Goal: Task Accomplishment & Management: Complete application form

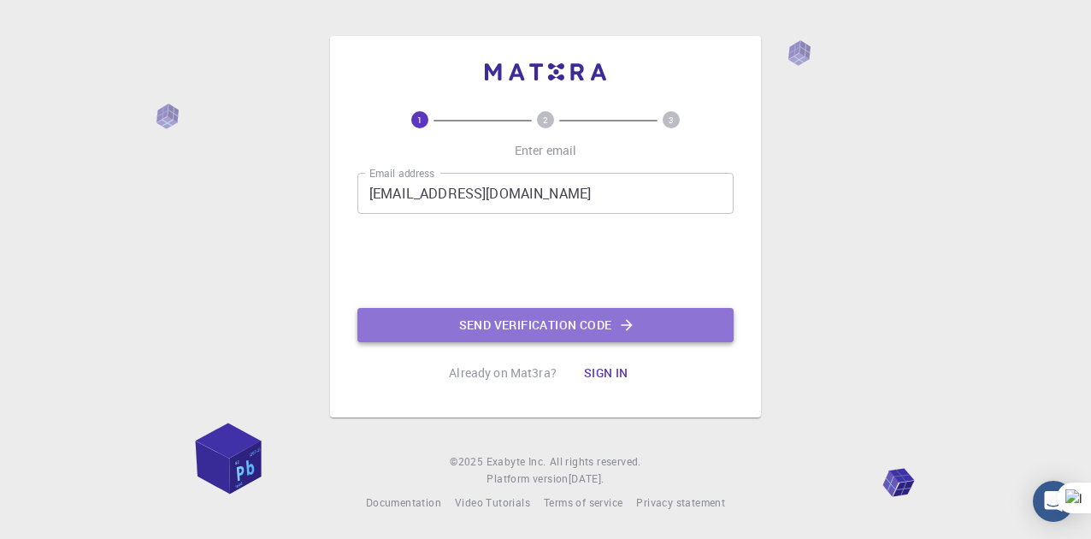
click at [523, 320] on button "Send verification code" at bounding box center [546, 325] width 376 height 34
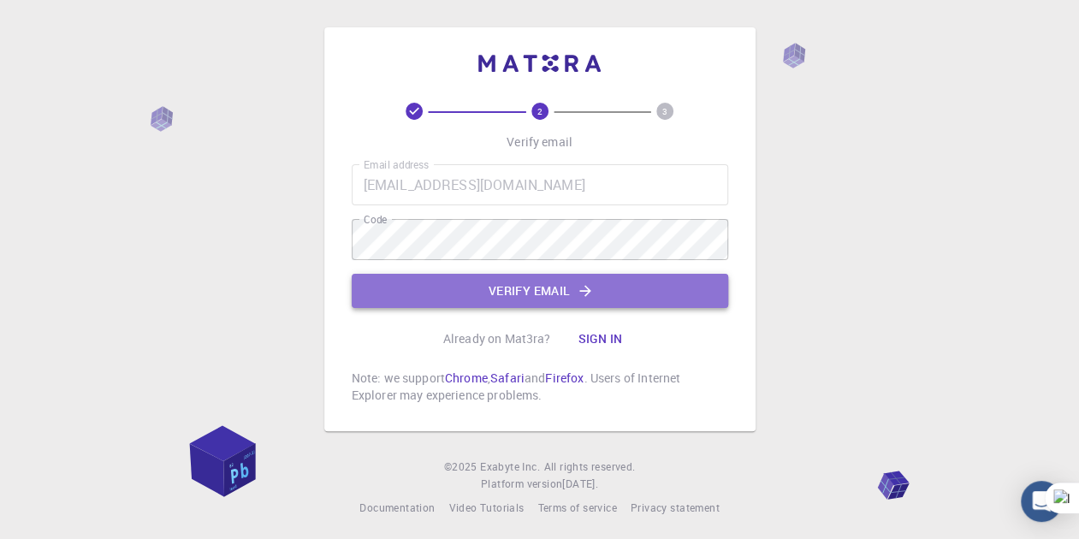
click at [517, 295] on button "Verify email" at bounding box center [540, 291] width 376 height 34
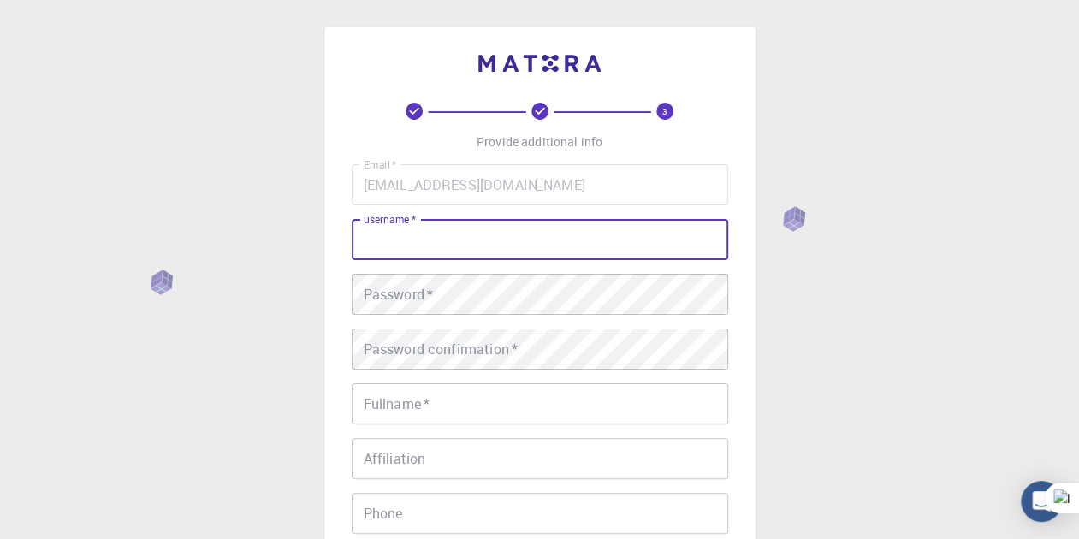
click at [488, 251] on input "username   *" at bounding box center [540, 239] width 376 height 41
type input "з"
type input "п"
type input "pamir"
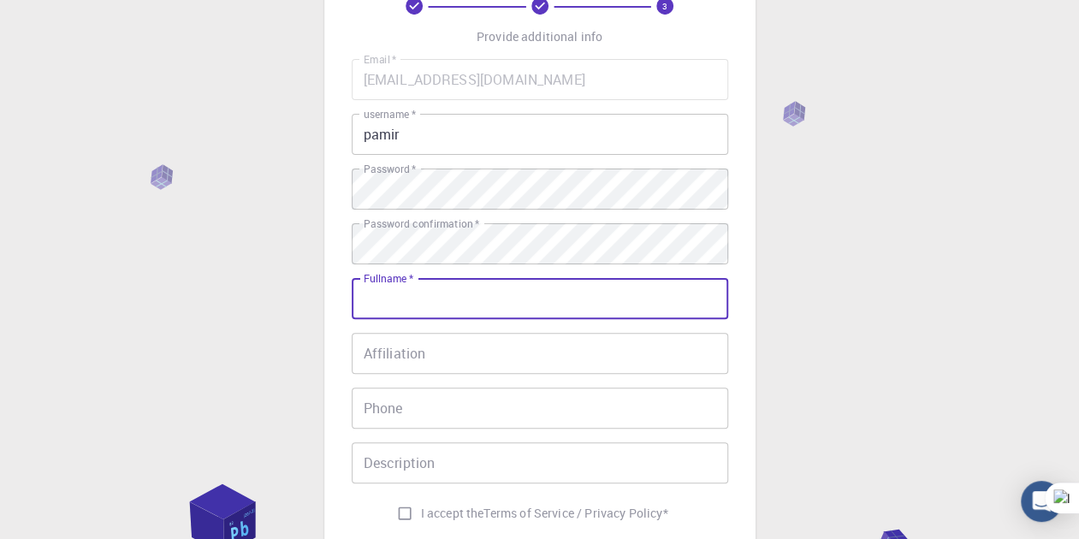
scroll to position [113, 0]
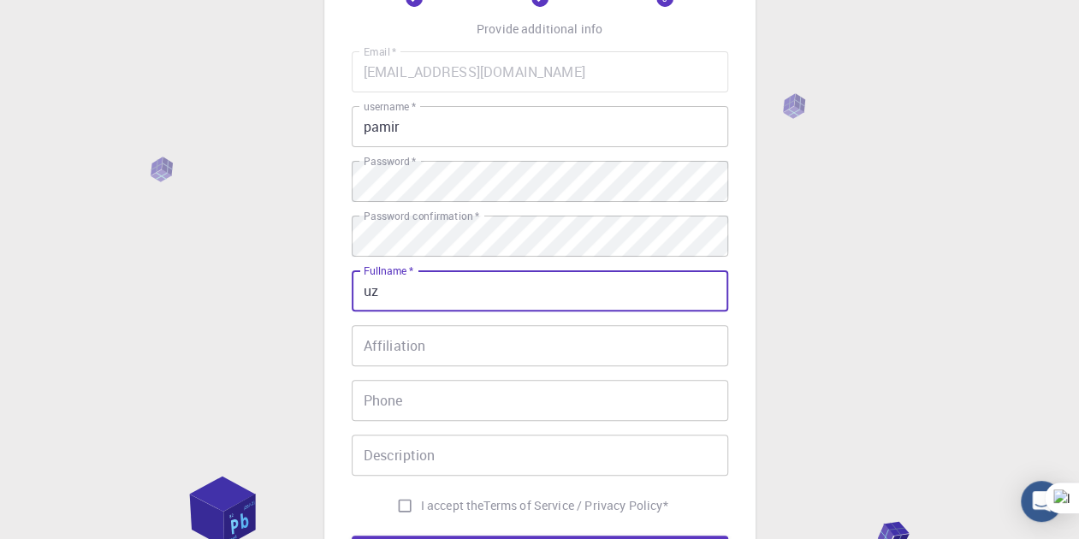
type input "uz"
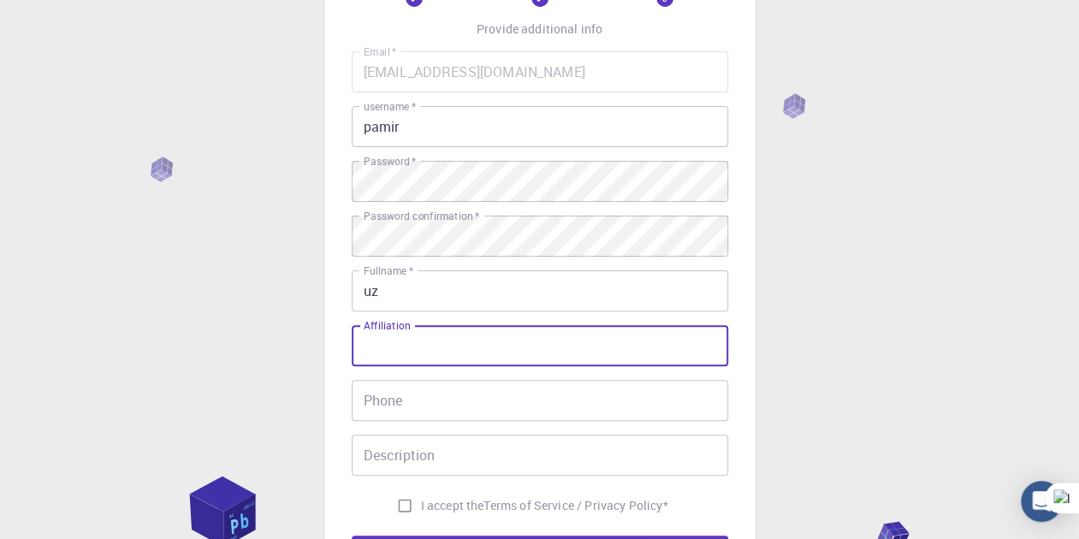
click at [465, 352] on input "Affiliation" at bounding box center [540, 345] width 376 height 41
type input "tu"
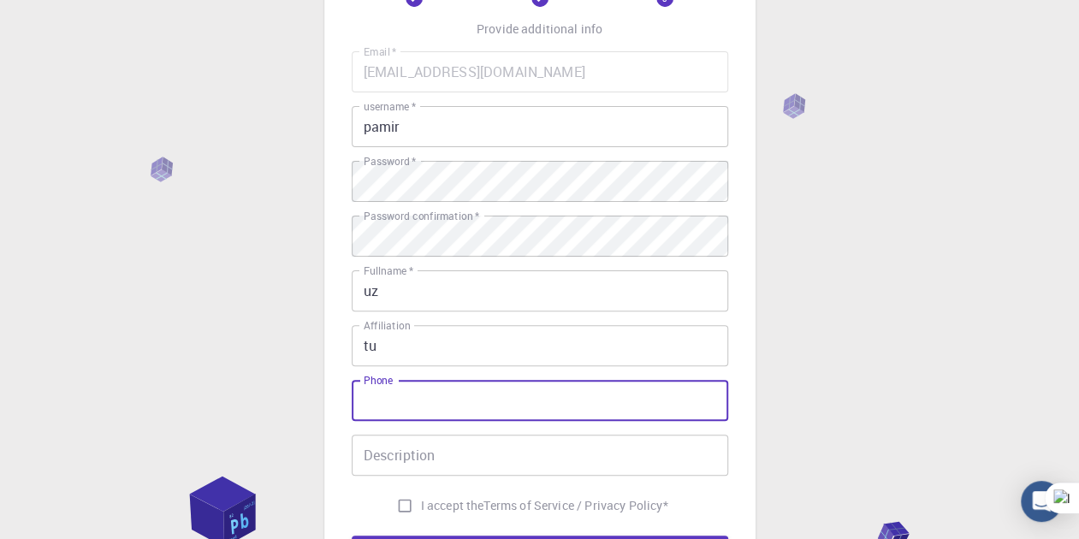
click at [455, 405] on input "Phone" at bounding box center [540, 400] width 376 height 41
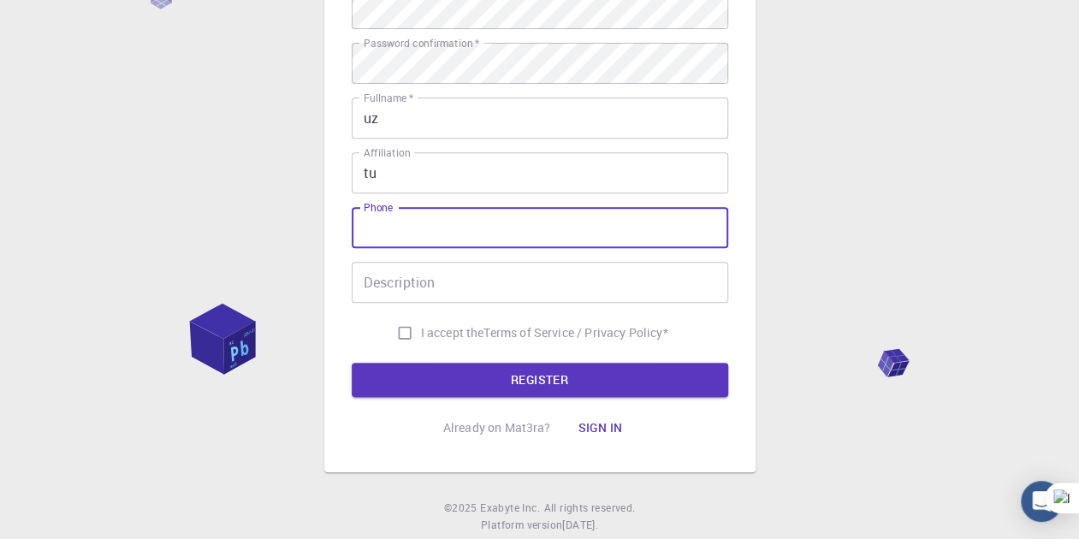
scroll to position [287, 0]
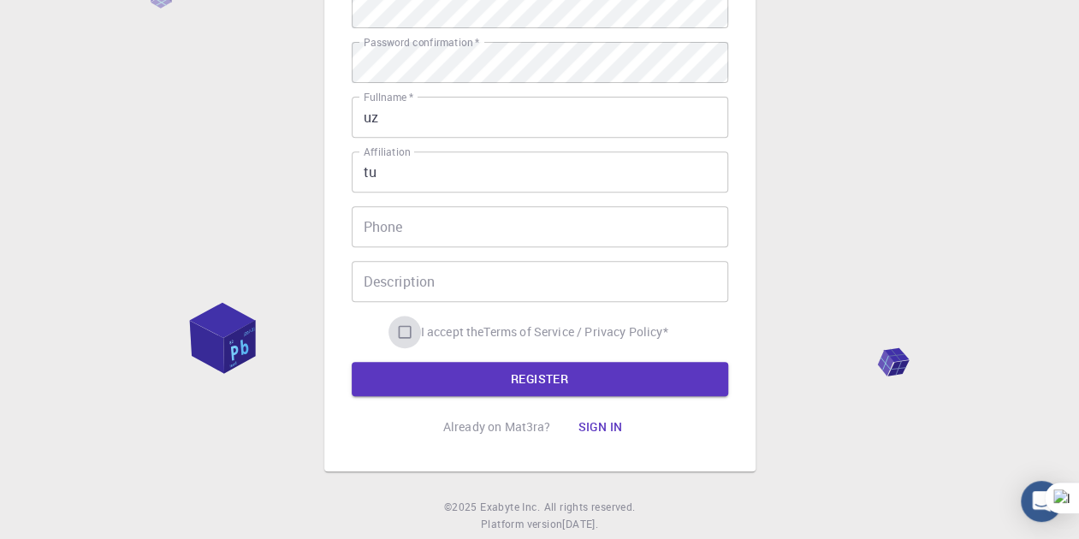
click at [398, 334] on input "I accept the Terms of Service / Privacy Policy *" at bounding box center [404, 332] width 33 height 33
checkbox input "true"
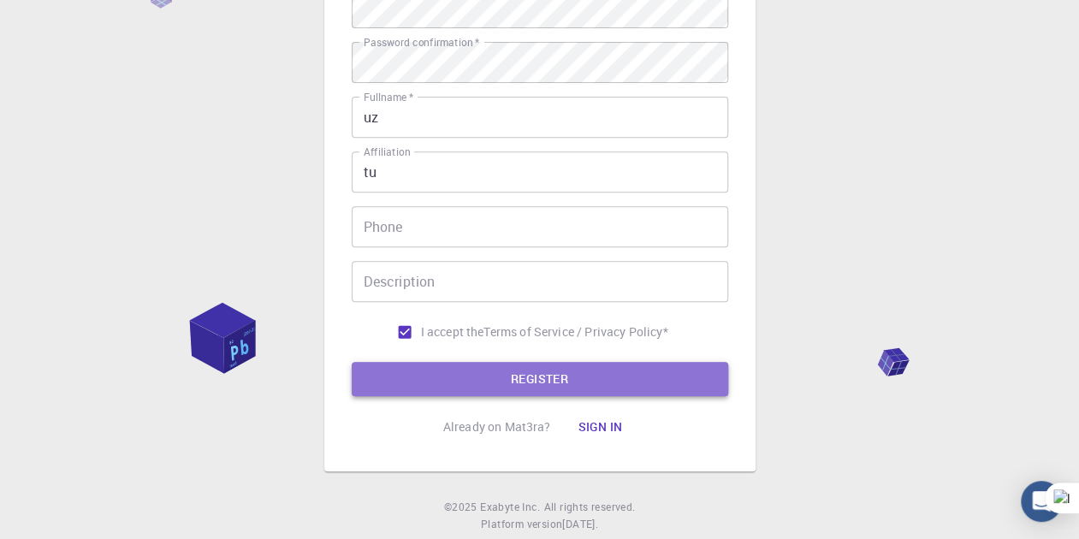
click at [479, 374] on button "REGISTER" at bounding box center [540, 379] width 376 height 34
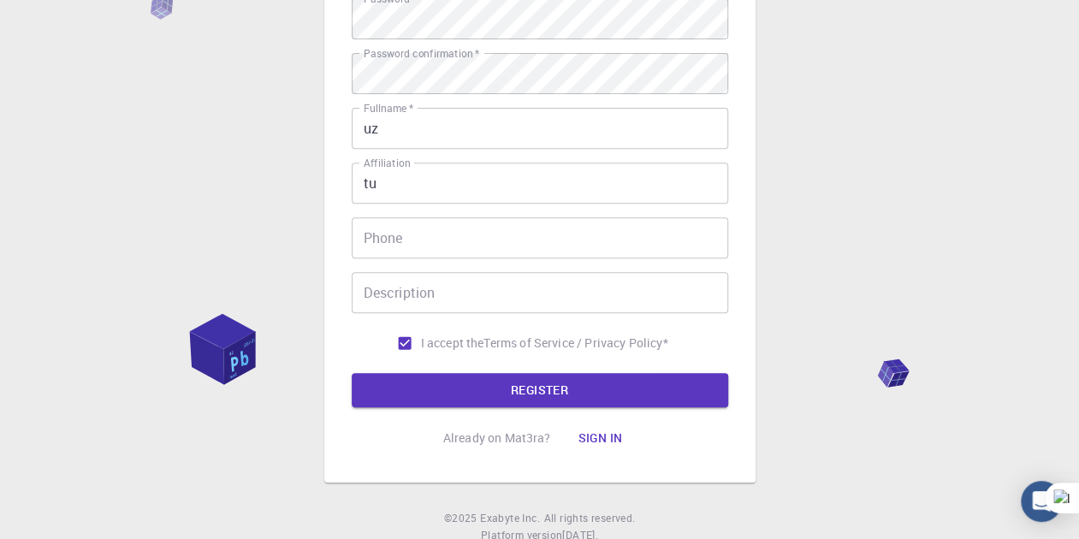
scroll to position [334, 0]
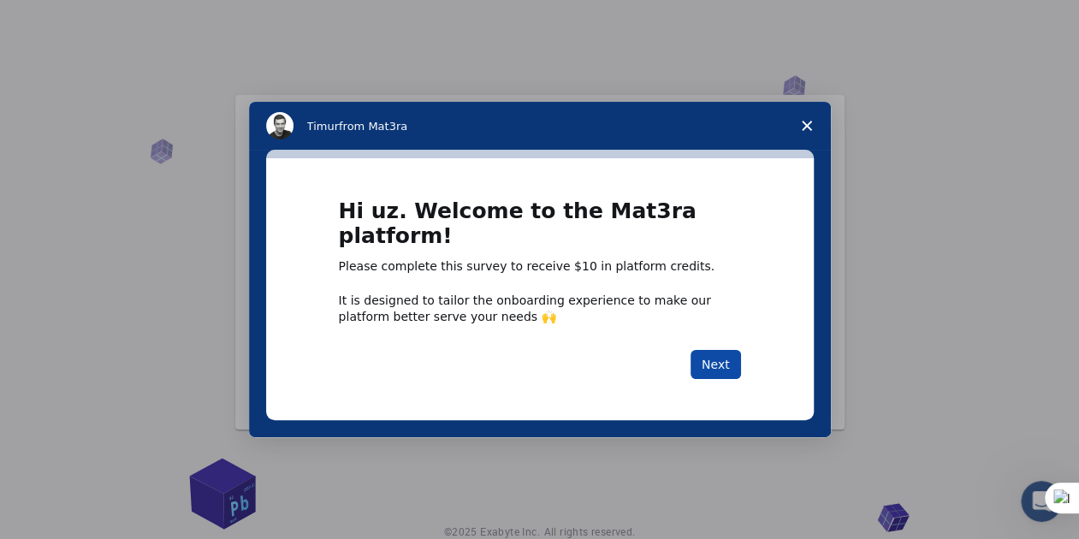
click at [708, 369] on button "Next" at bounding box center [715, 364] width 50 height 29
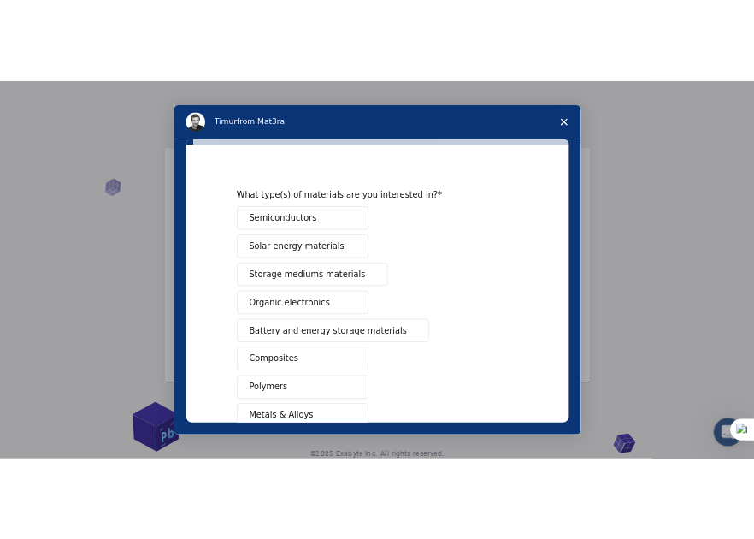
scroll to position [16, 0]
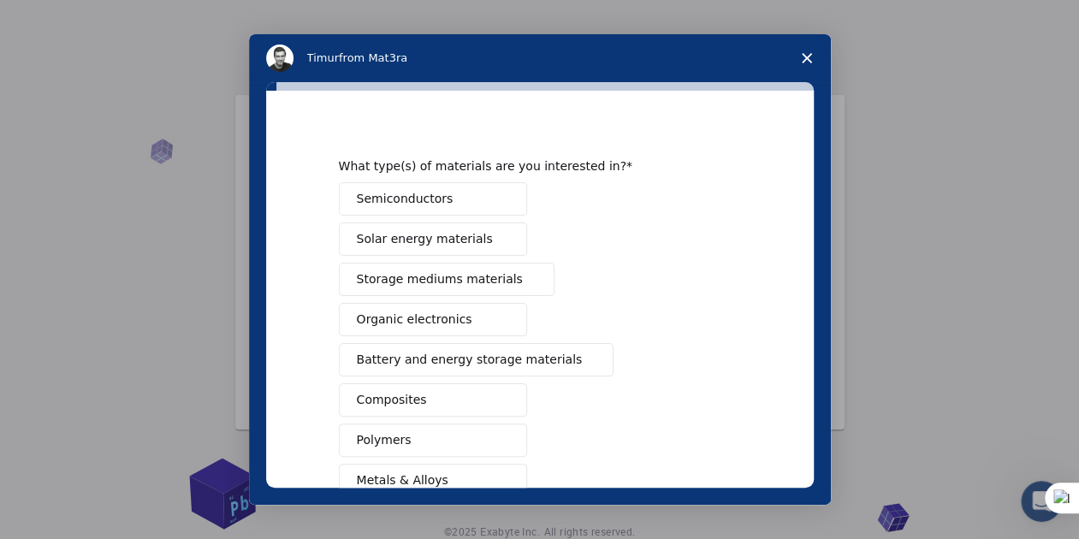
click at [980, 130] on div "Intercom messenger" at bounding box center [539, 269] width 1079 height 539
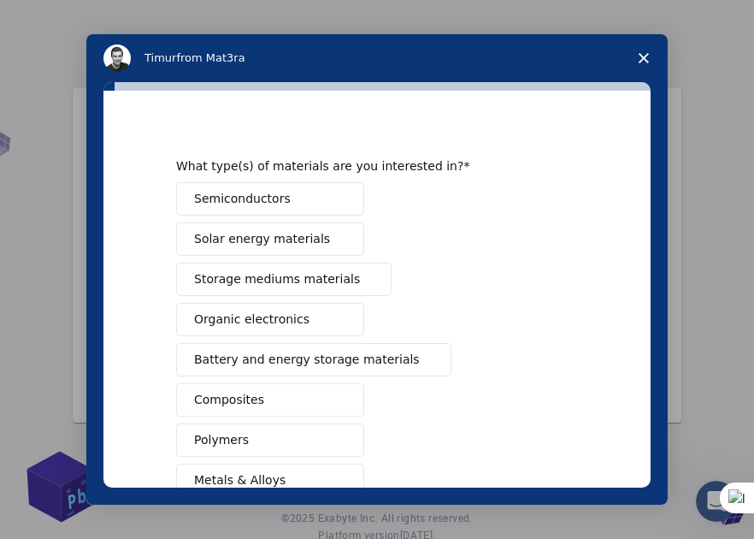
drag, startPoint x: 337, startPoint y: 275, endPoint x: 157, endPoint y: 268, distance: 179.8
click at [157, 268] on div "What type(s) of materials are you interested in? Semiconductors Solar energy ma…" at bounding box center [376, 289] width 547 height 397
drag, startPoint x: 190, startPoint y: 278, endPoint x: 411, endPoint y: 275, distance: 221.6
click at [381, 281] on div "Semiconductors Solar energy materials Storage mediums materials Organic electro…" at bounding box center [377, 420] width 402 height 476
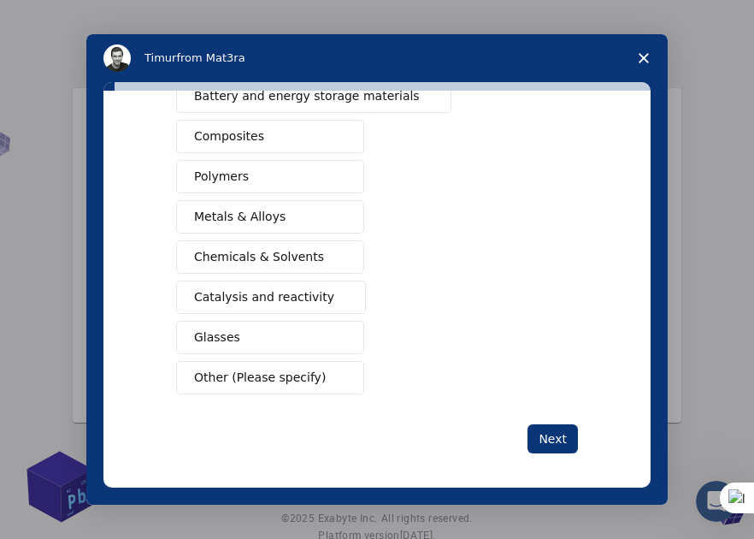
scroll to position [58, 0]
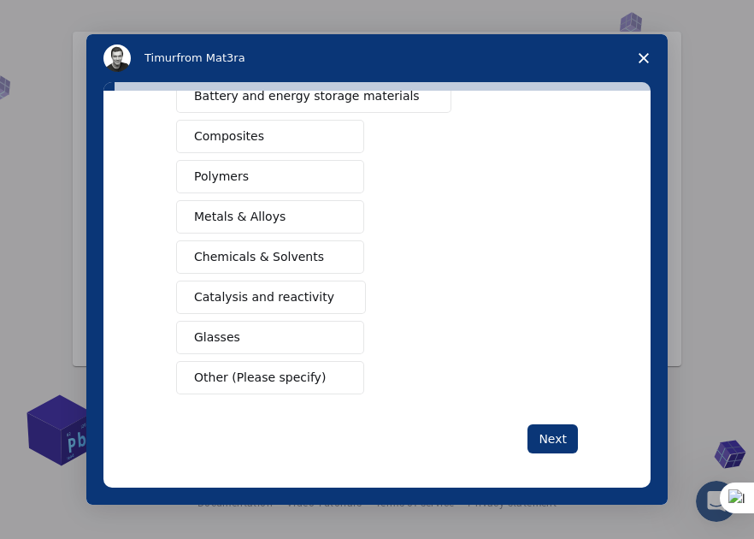
click at [280, 369] on span "Other (Please specify)" at bounding box center [260, 378] width 132 height 18
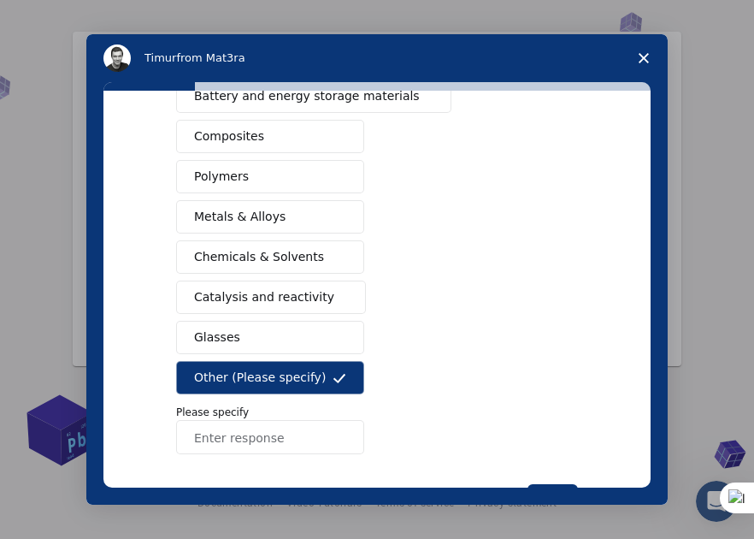
scroll to position [340, 0]
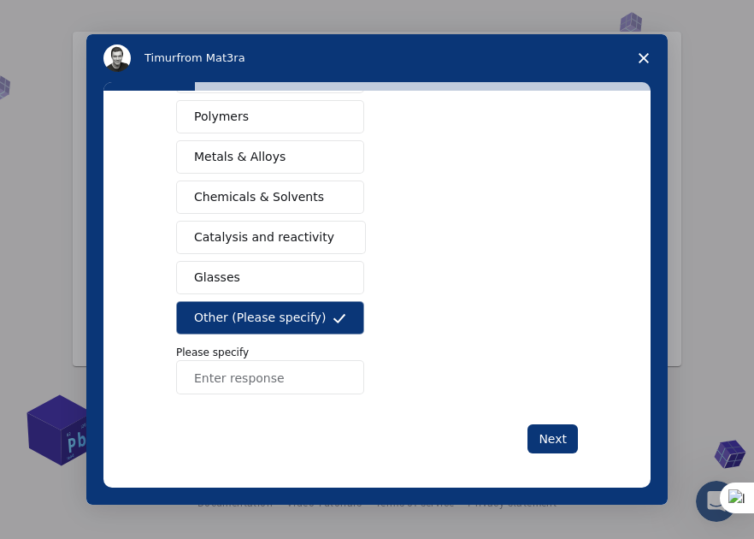
click at [257, 371] on input "Enter response" at bounding box center [270, 377] width 188 height 34
paste input "hydroelectric power plants or hydroelectric stations"
type input "hydroelectric power plants or hydroelectric stations"
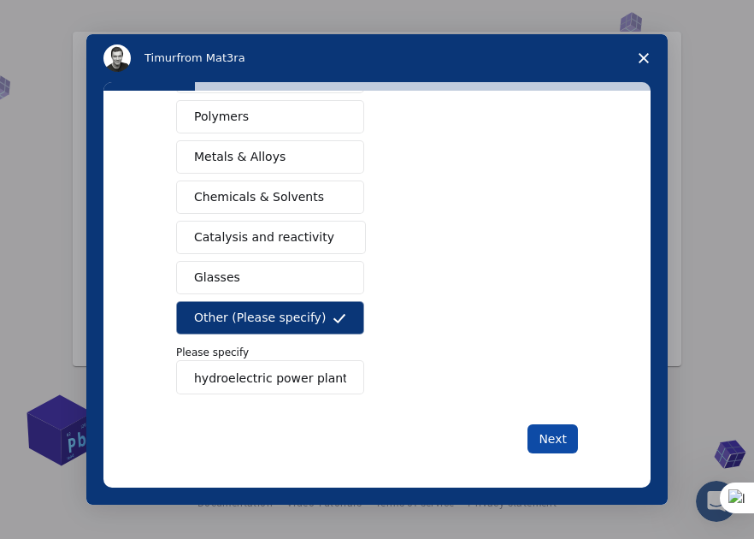
click at [542, 429] on button "Next" at bounding box center [553, 438] width 50 height 29
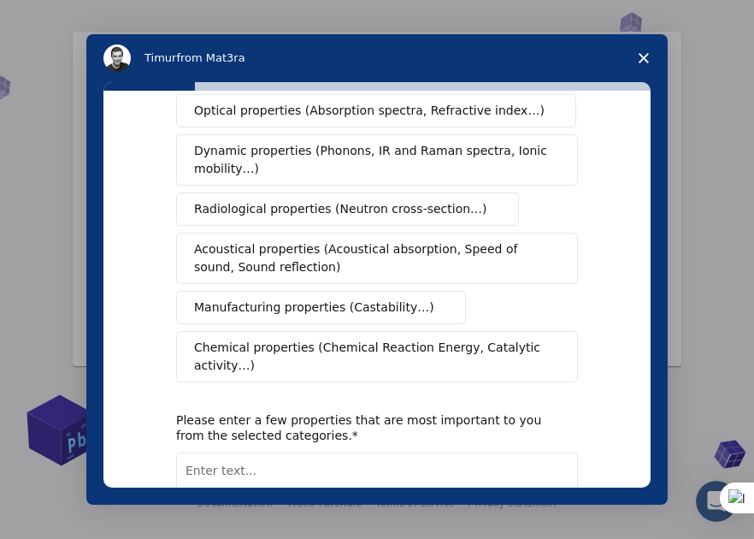
scroll to position [370, 0]
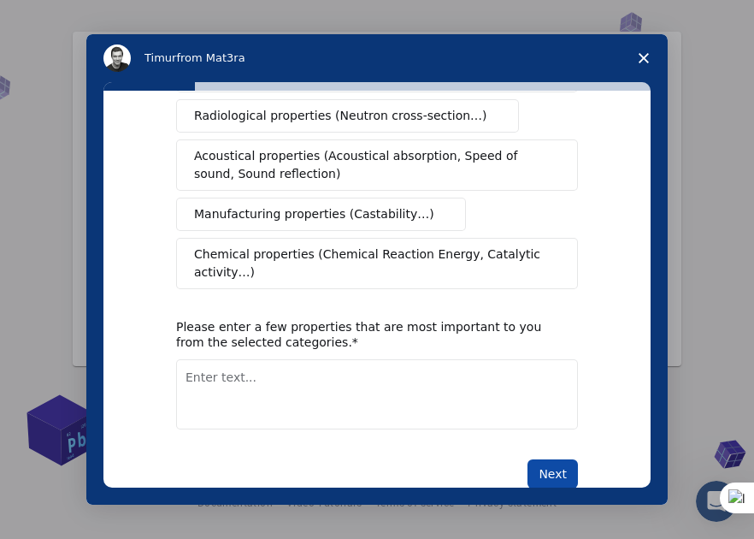
click at [547, 459] on button "Next" at bounding box center [553, 473] width 50 height 29
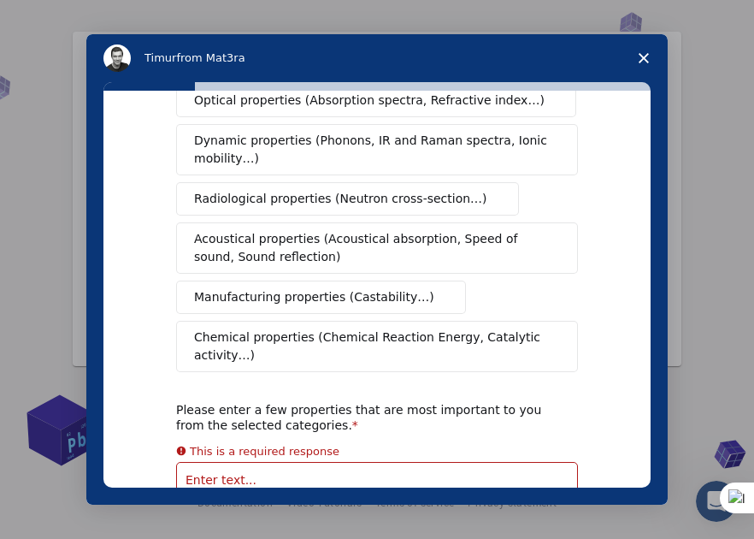
scroll to position [0, 0]
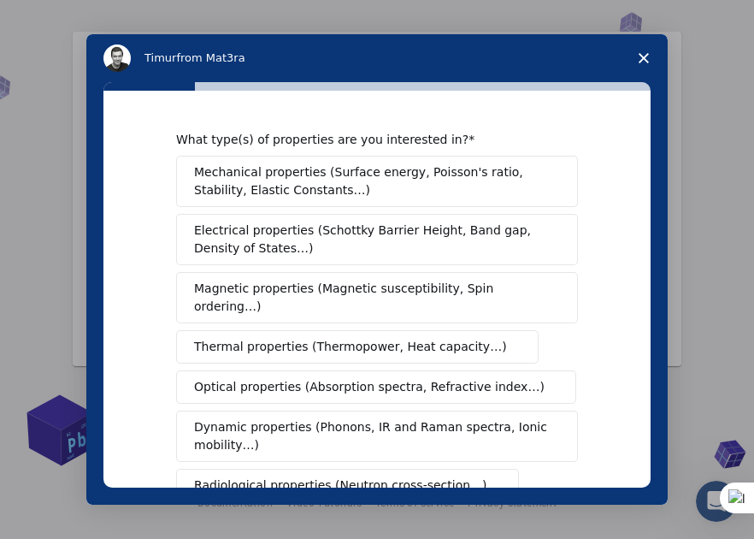
click at [316, 198] on span "Mechanical properties (Surface energy, Poisson's ratio, Stability, Elastic Cons…" at bounding box center [372, 181] width 357 height 36
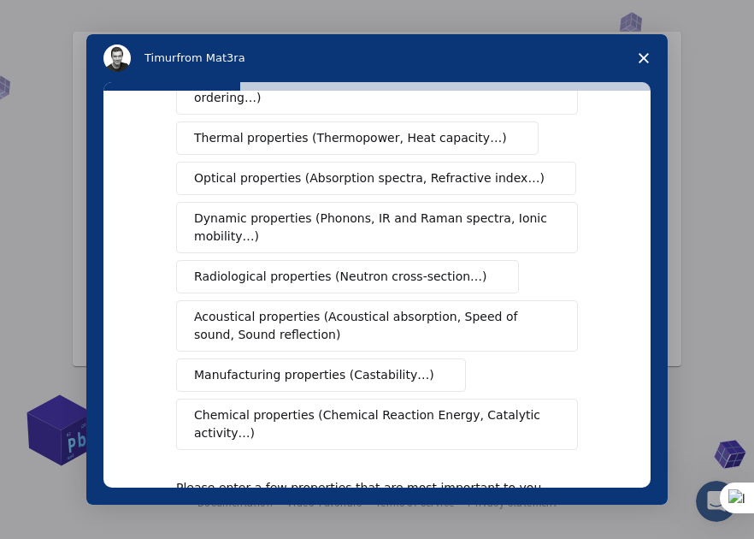
scroll to position [389, 0]
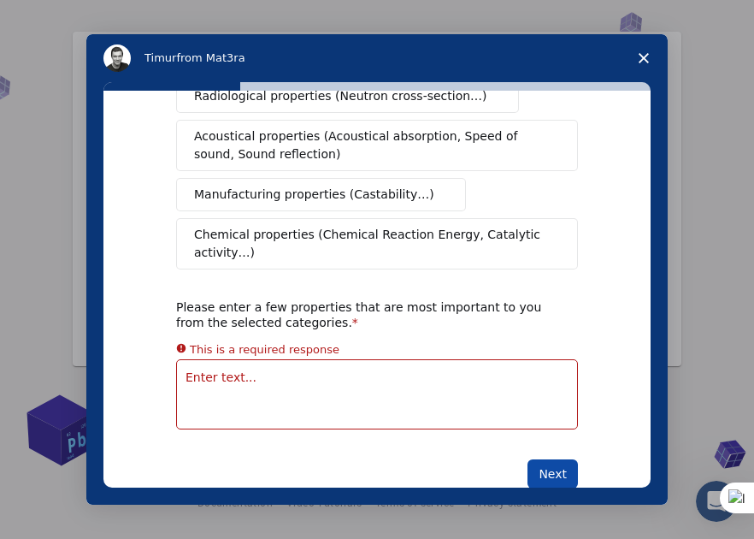
click at [537, 459] on button "Next" at bounding box center [553, 473] width 50 height 29
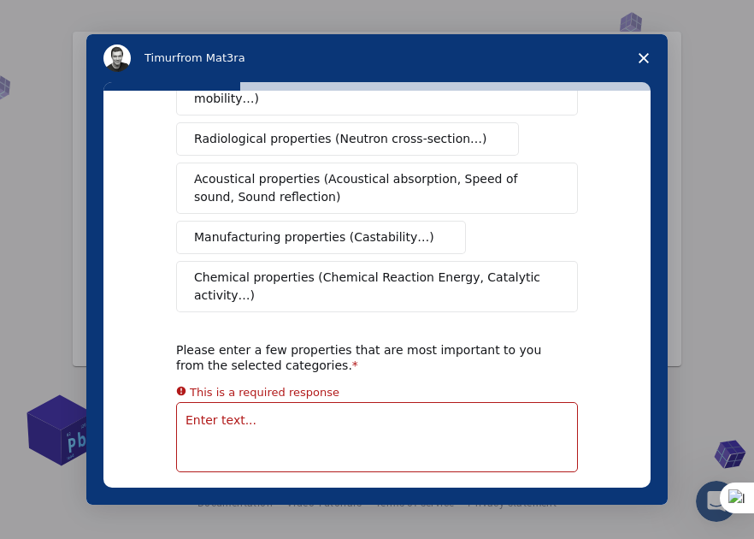
scroll to position [351, 0]
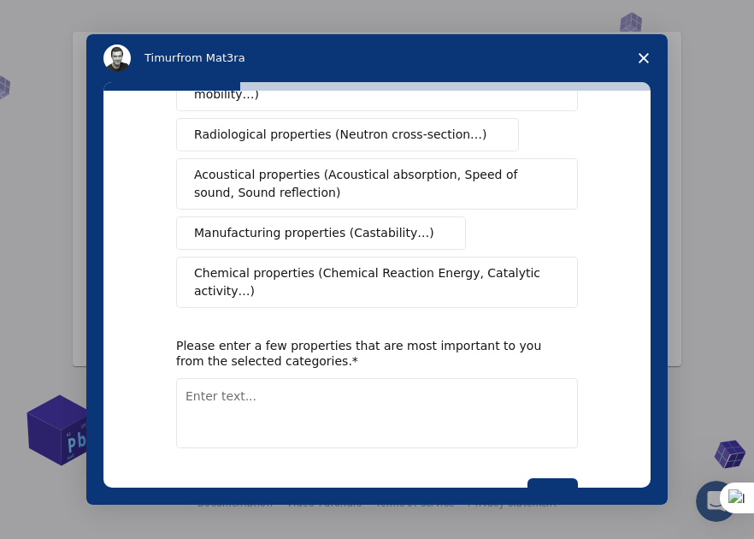
click at [324, 383] on textarea "Enter text..." at bounding box center [377, 413] width 402 height 70
paste textarea "hydroelectric power plants or hydroelectric stations"
type textarea "hydroelectric power plants or hydroelectric stations"
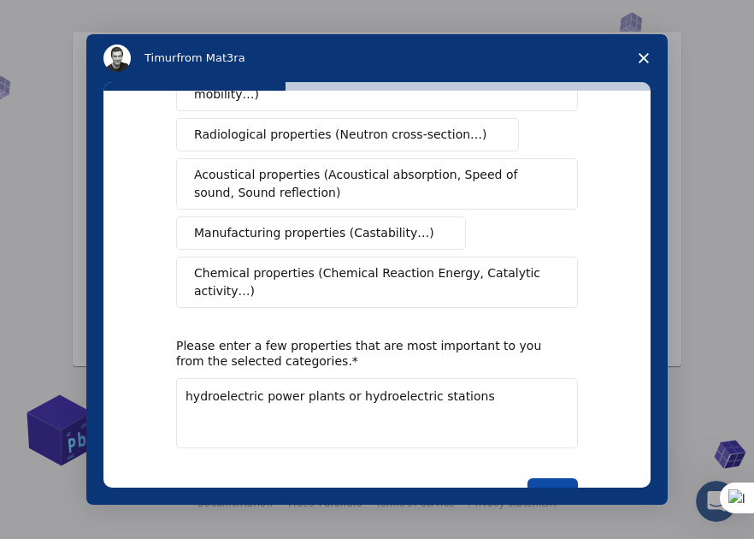
click at [547, 478] on button "Next" at bounding box center [553, 492] width 50 height 29
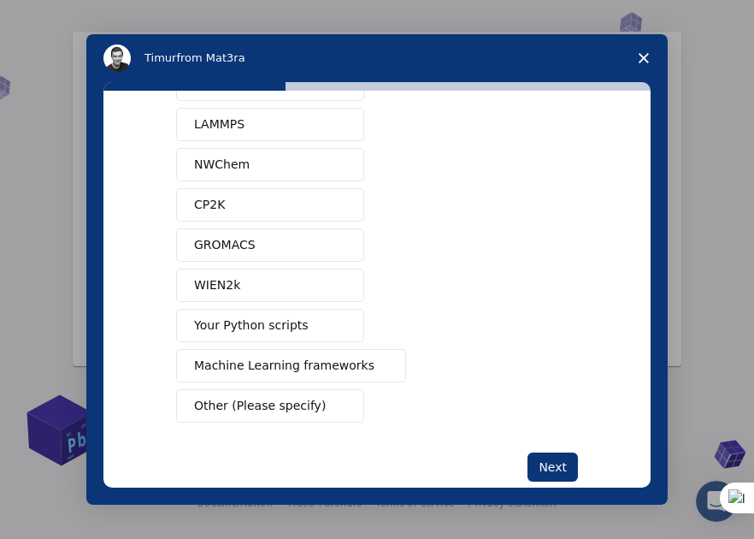
scroll to position [0, 0]
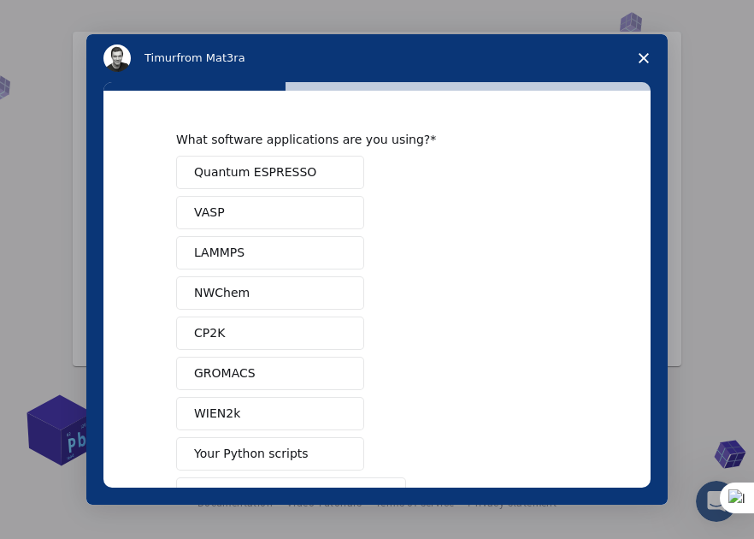
click at [285, 169] on span "Quantum ESPRESSO" at bounding box center [255, 172] width 122 height 18
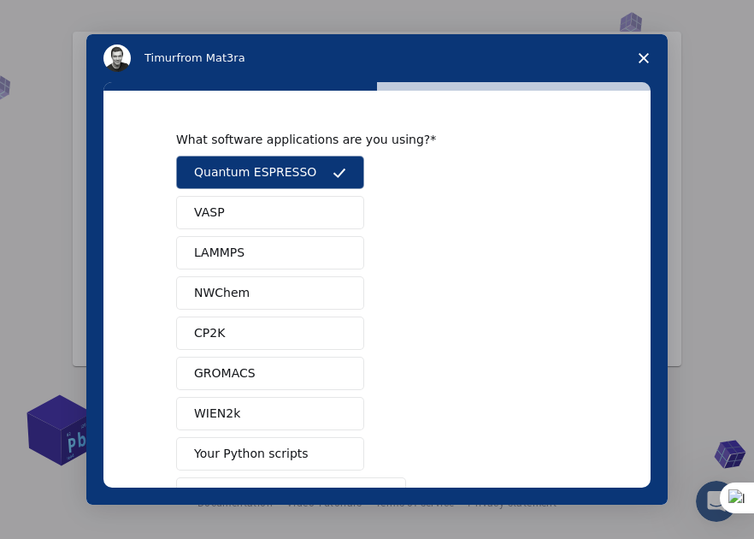
scroll to position [157, 0]
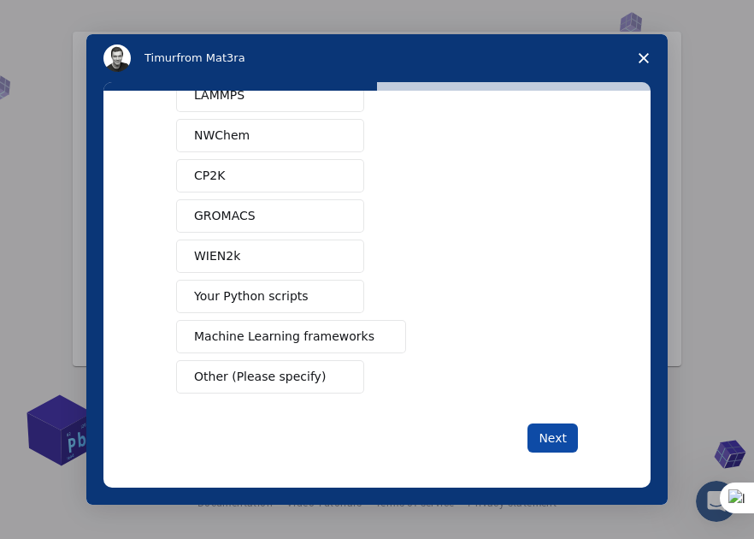
click at [554, 437] on button "Next" at bounding box center [553, 437] width 50 height 29
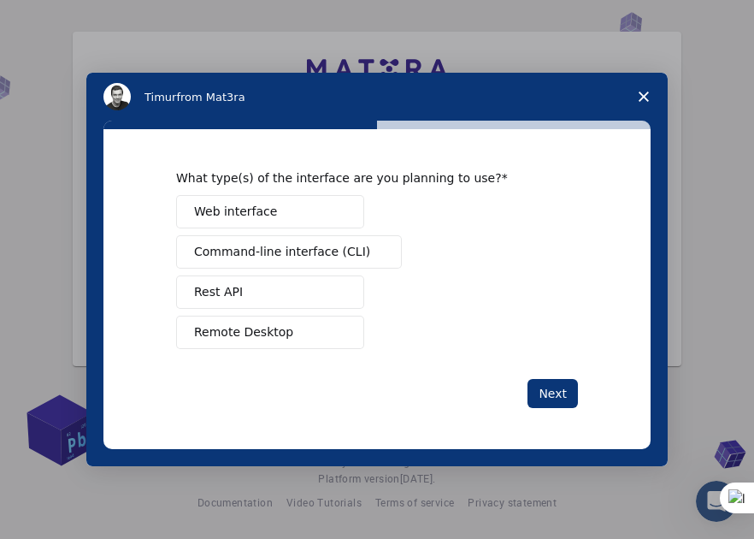
click at [275, 334] on span "Remote Desktop" at bounding box center [243, 332] width 99 height 18
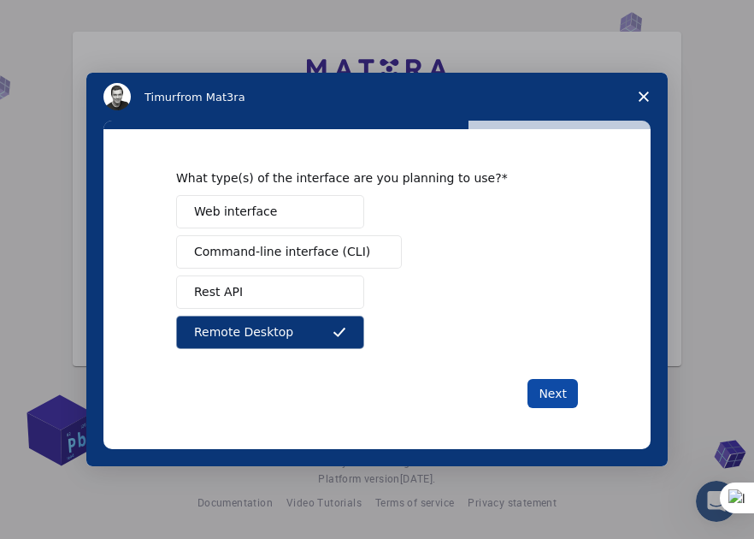
click at [553, 380] on button "Next" at bounding box center [553, 393] width 50 height 29
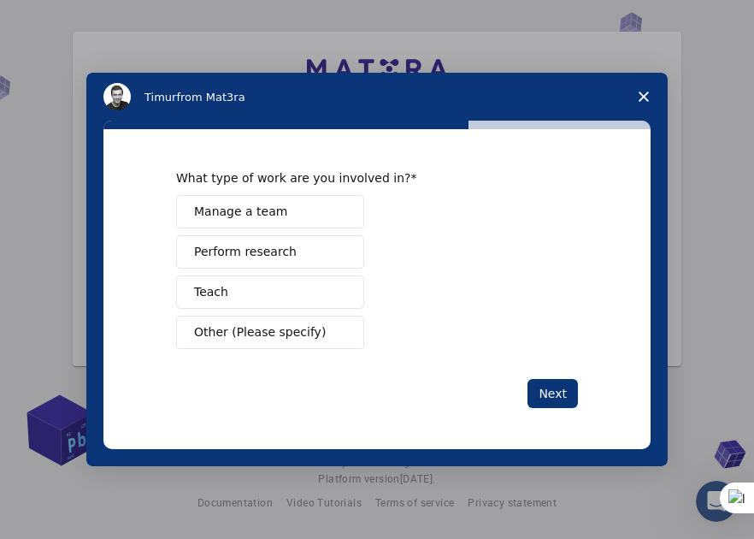
click at [281, 251] on span "Perform research" at bounding box center [245, 252] width 103 height 18
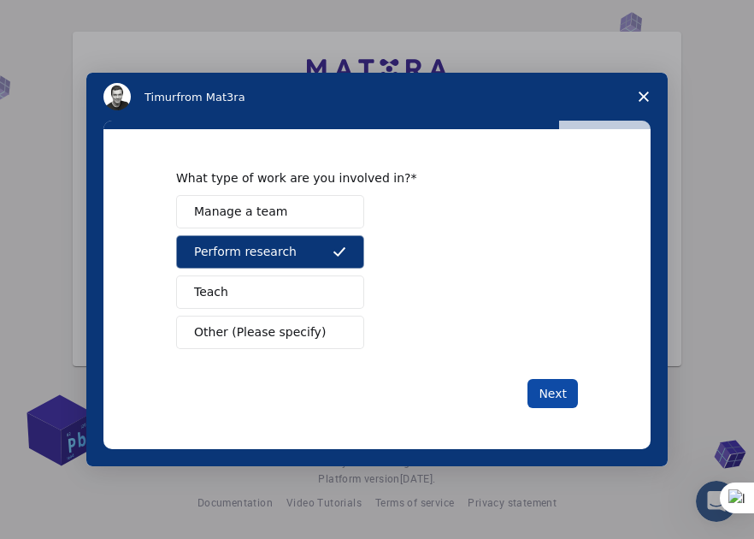
click at [549, 382] on button "Next" at bounding box center [553, 393] width 50 height 29
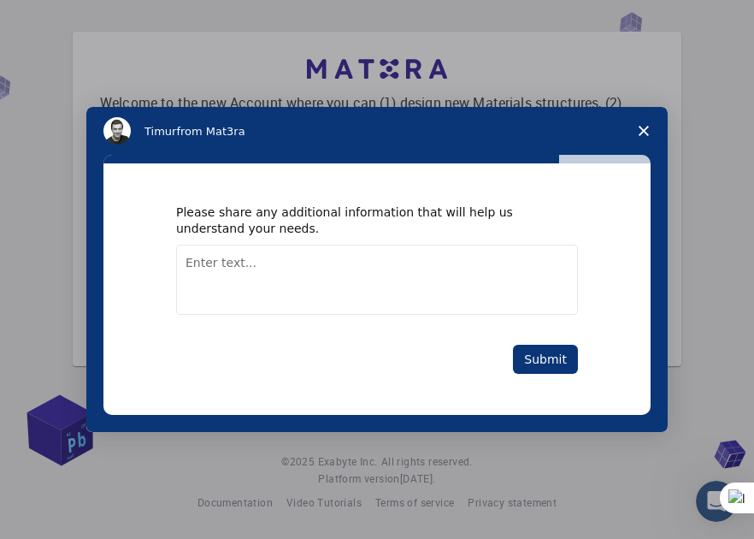
click at [323, 283] on textarea "Enter text..." at bounding box center [377, 280] width 402 height 70
paste textarea "hydroelectric power plants or hydroelectric stations"
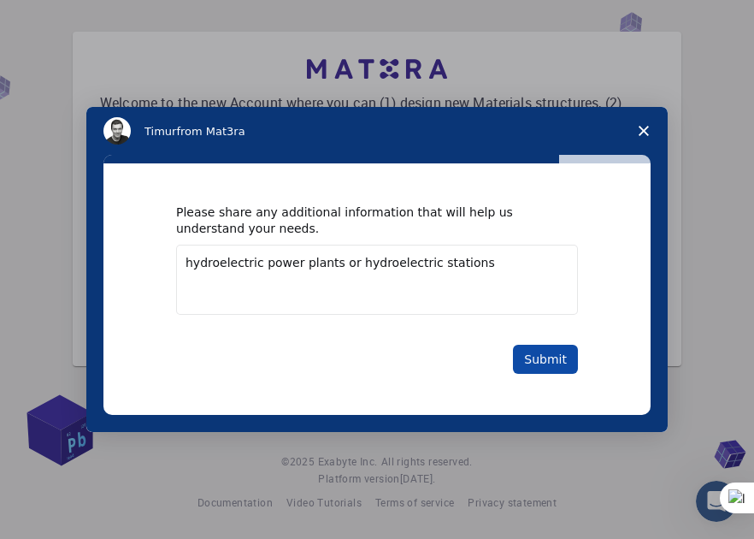
type textarea "hydroelectric power plants or hydroelectric stations"
click at [556, 352] on button "Submit" at bounding box center [545, 359] width 65 height 29
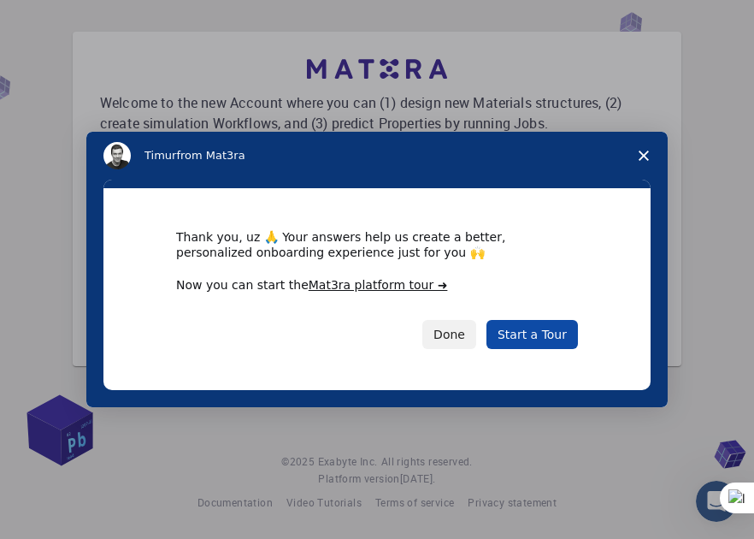
click at [538, 327] on link "Start a Tour" at bounding box center [533, 334] width 92 height 29
